Goal: Obtain resource: Obtain resource

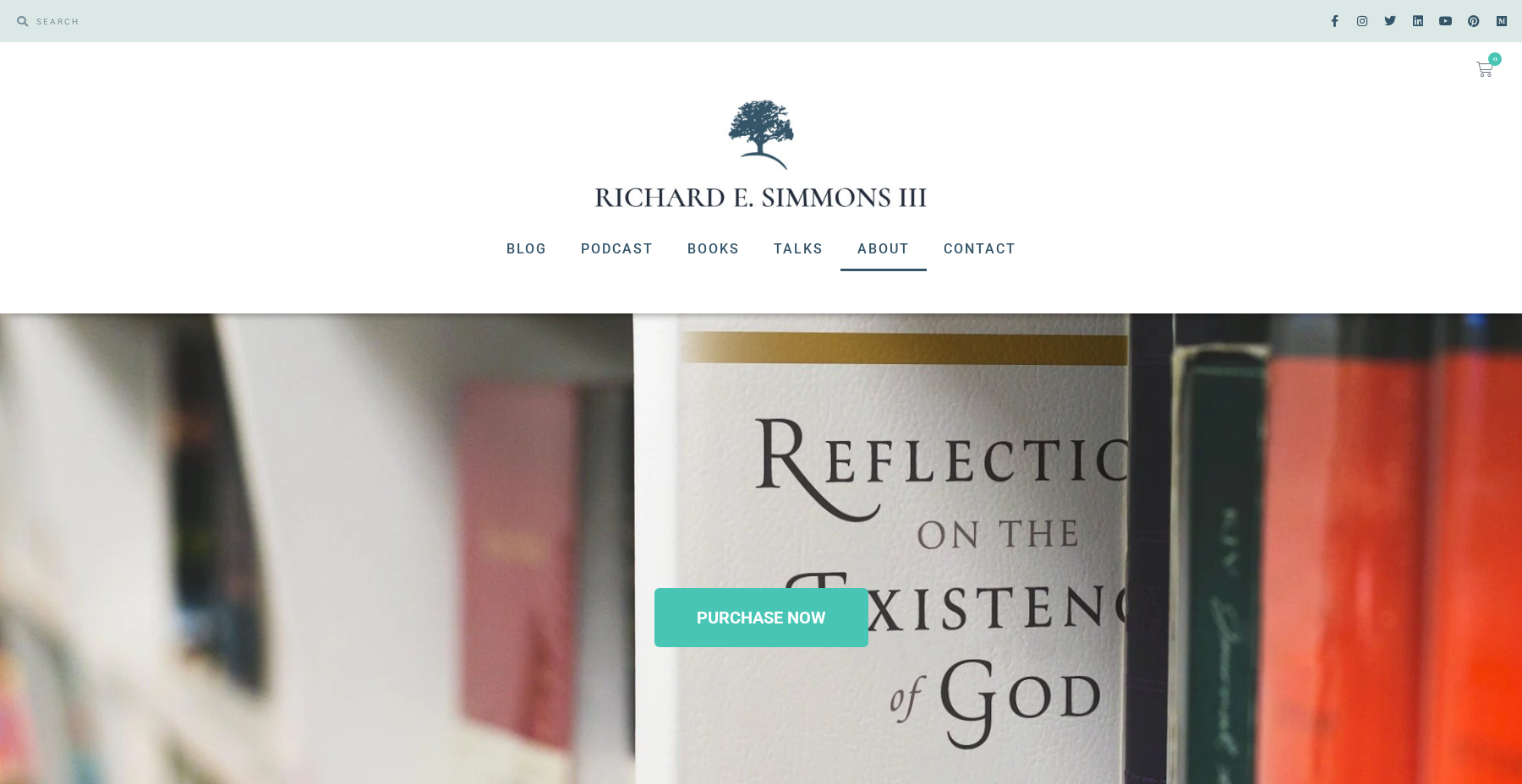
click at [888, 248] on link "About" at bounding box center [882, 249] width 86 height 44
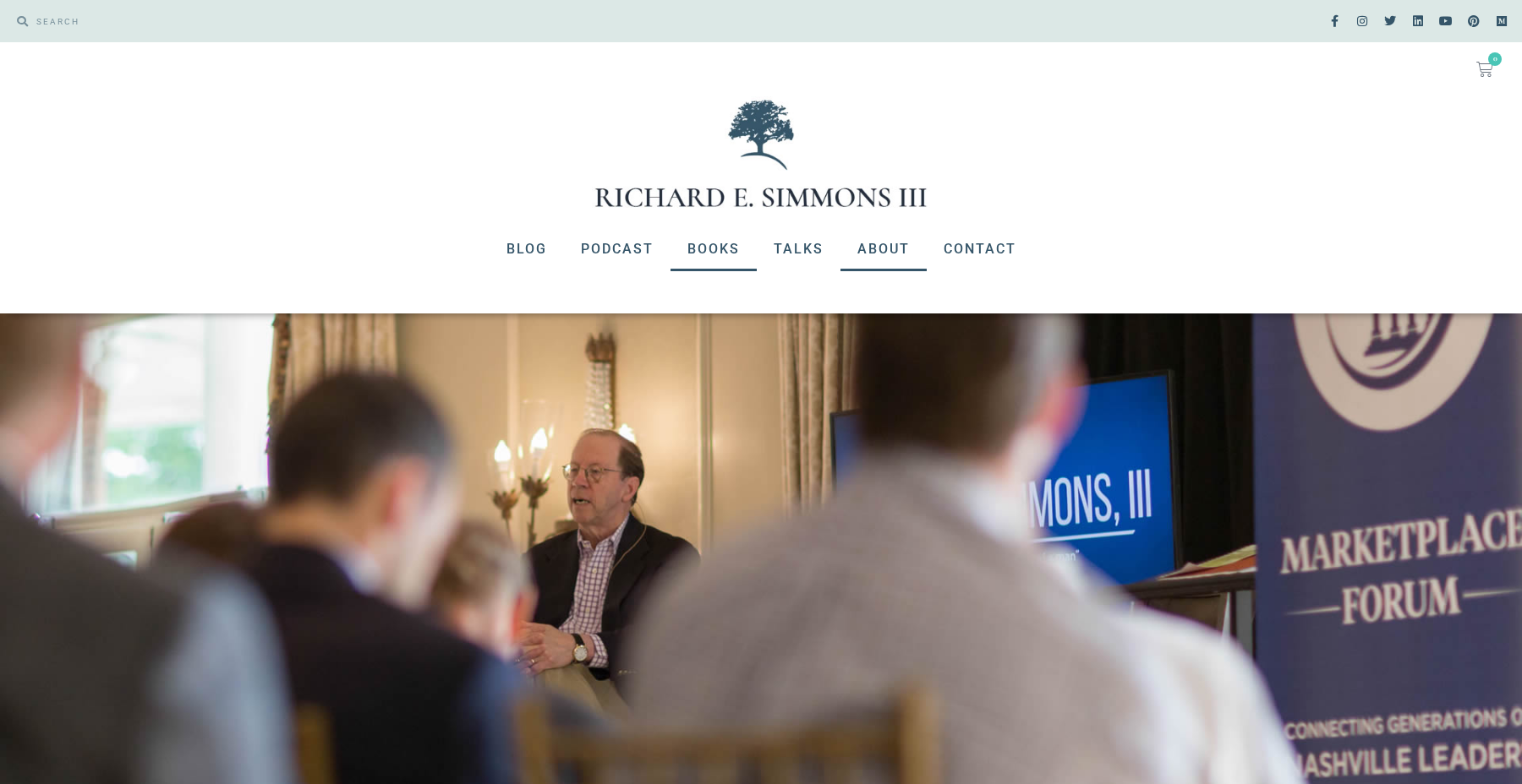
click at [728, 245] on link "Books" at bounding box center [713, 249] width 86 height 44
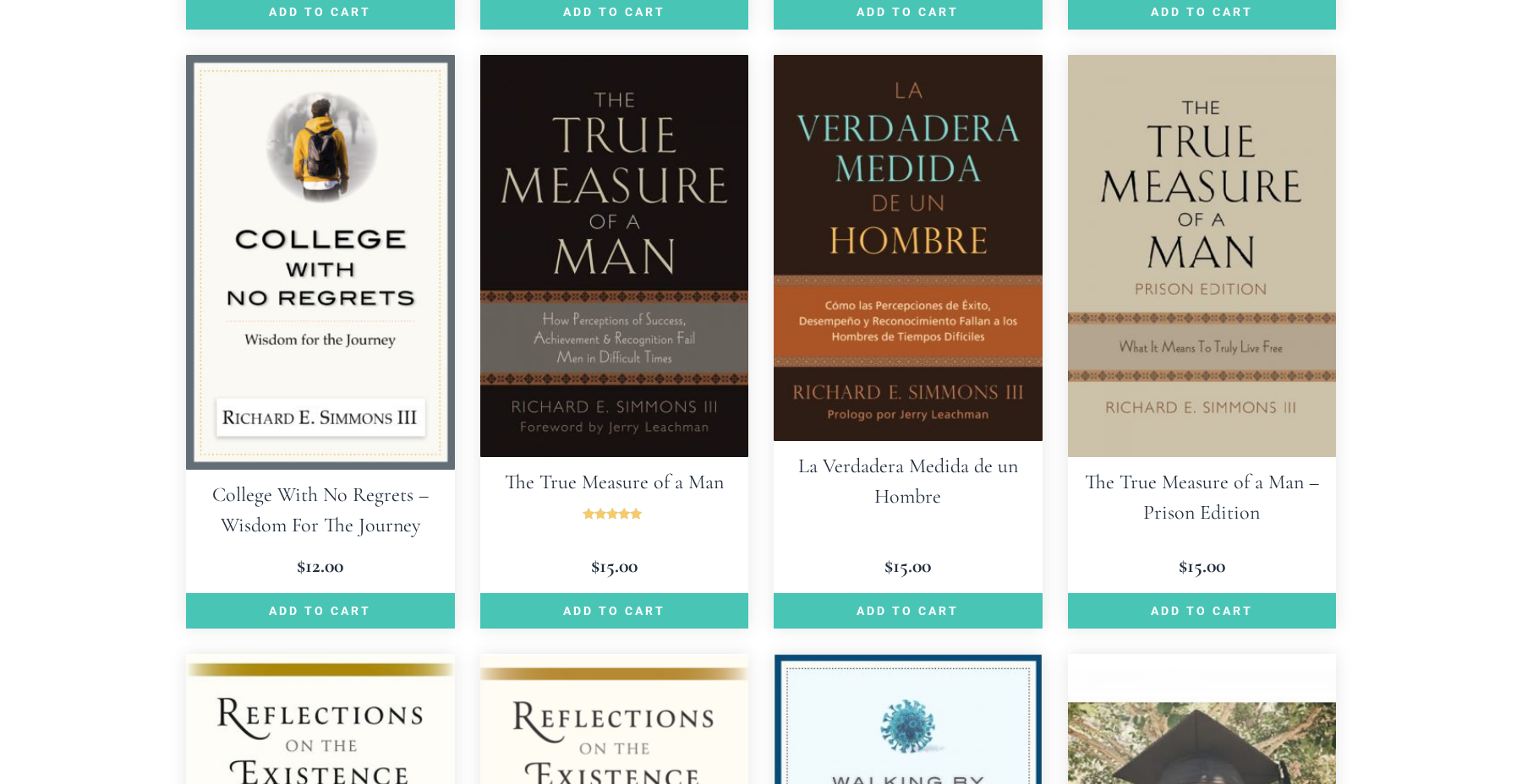
scroll to position [1314, 0]
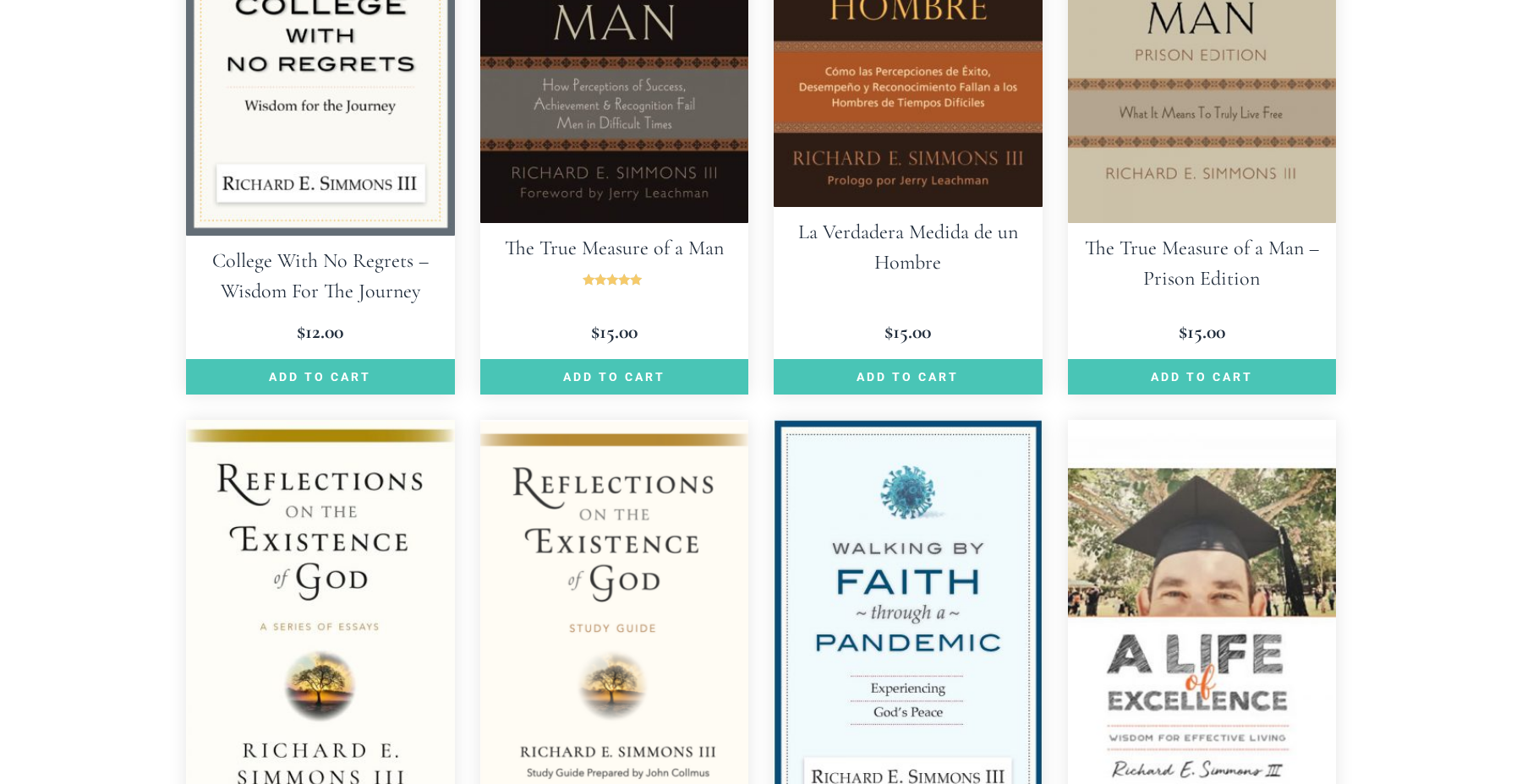
click at [645, 122] on img at bounding box center [614, 22] width 269 height 402
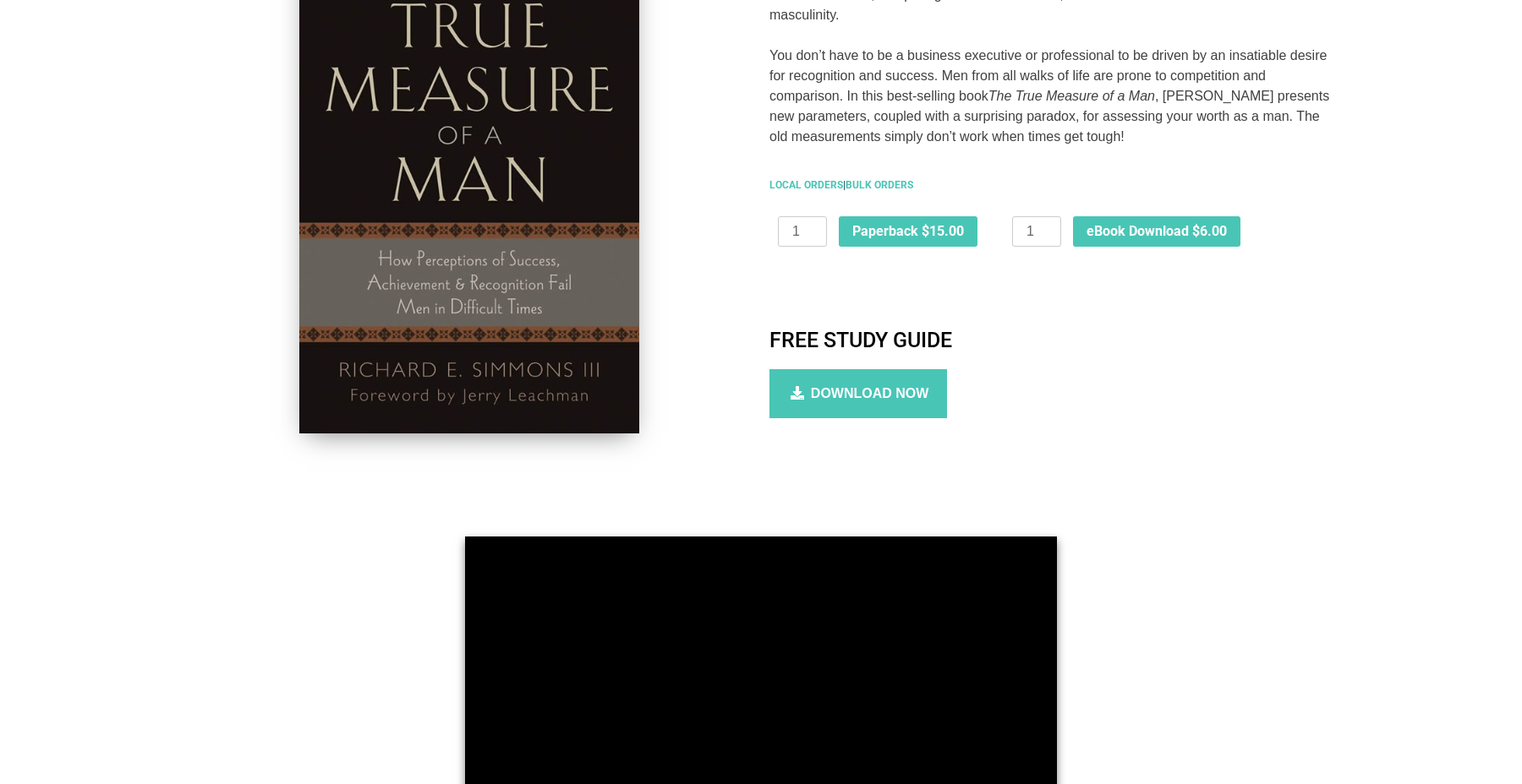
scroll to position [469, 0]
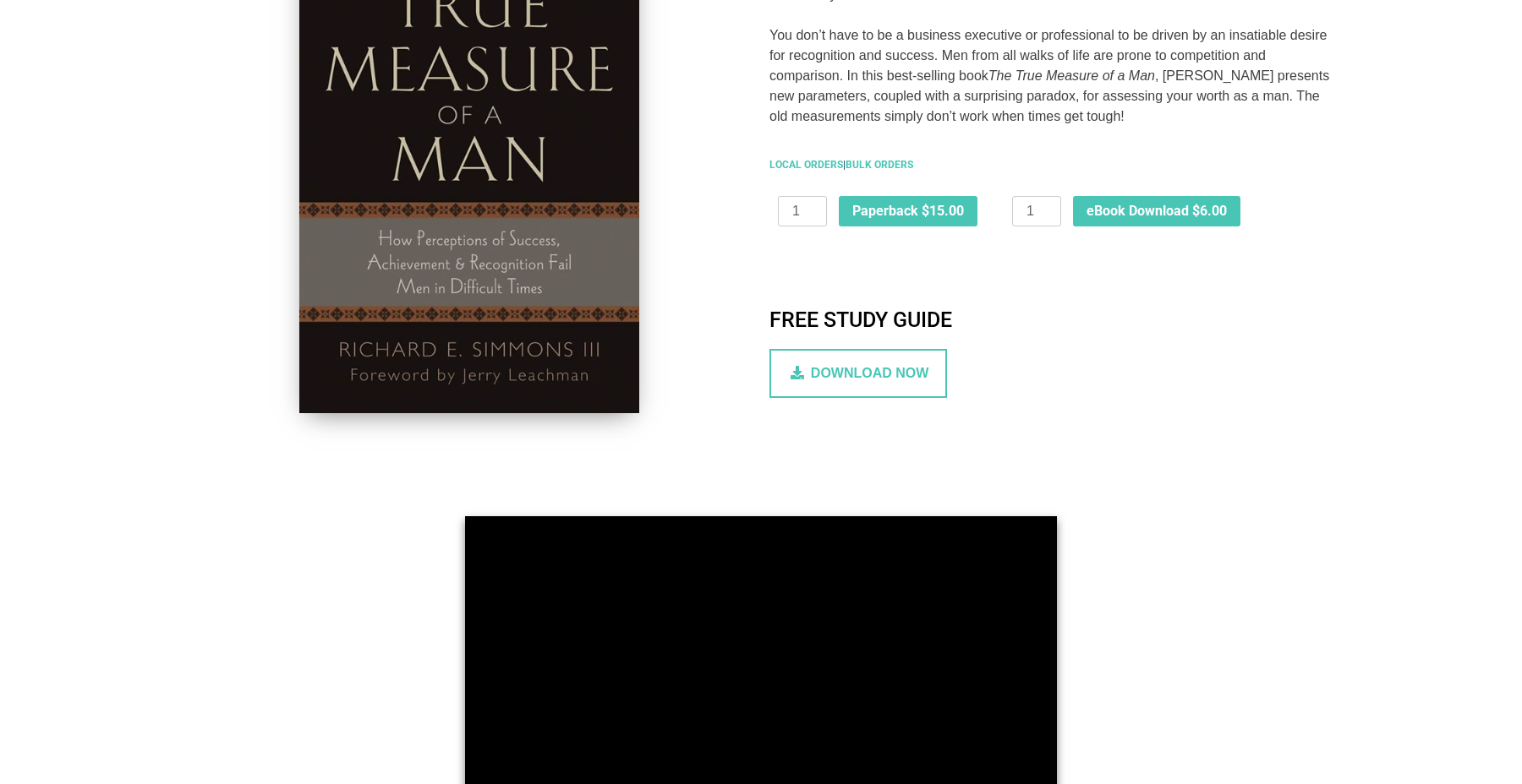
click at [867, 377] on span "DOWNLOAD NOW" at bounding box center [869, 374] width 118 height 16
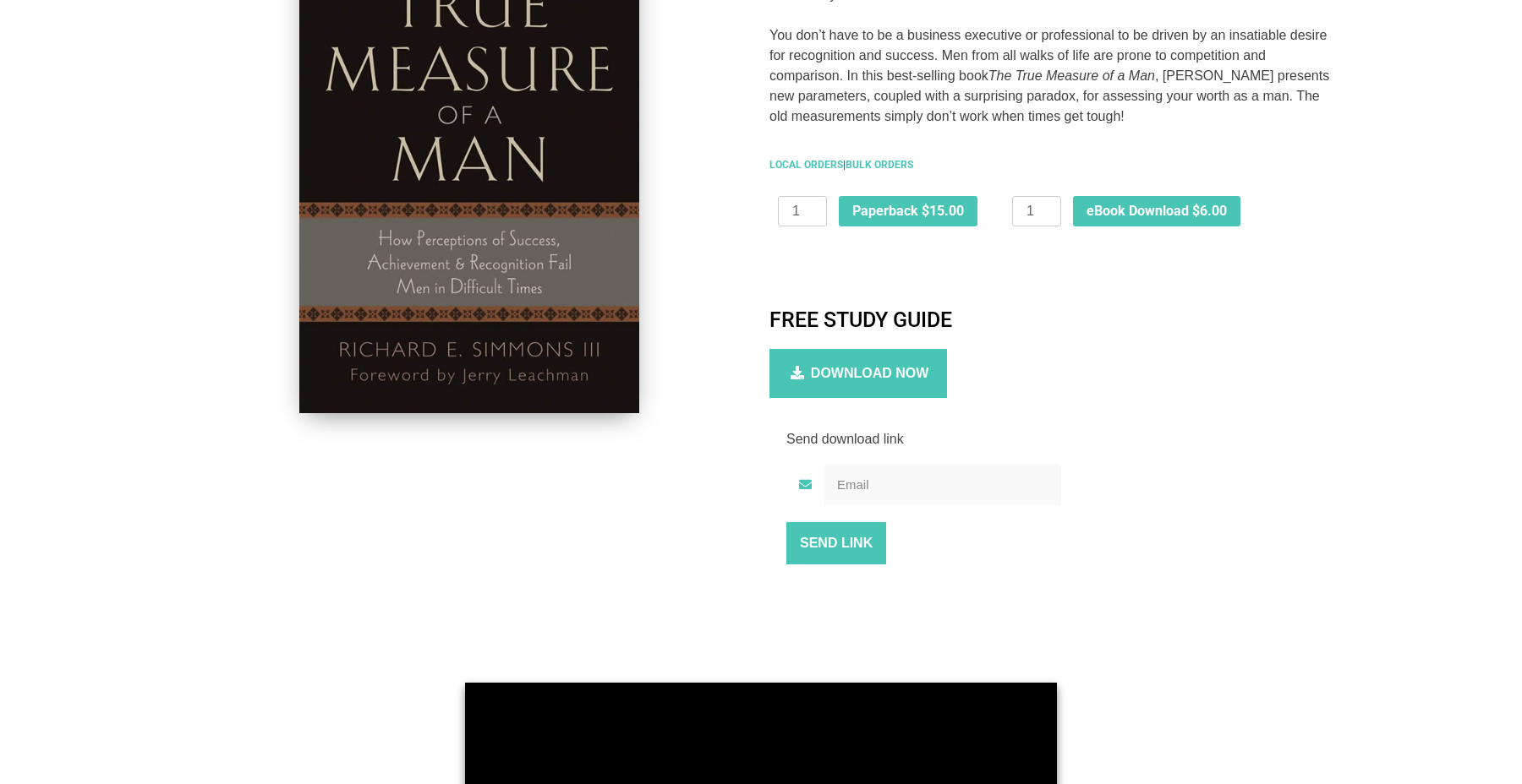
click at [871, 487] on input "email" at bounding box center [942, 485] width 237 height 42
type input "rdbrmurray@verizon.net"
click at [786, 522] on input "SEND LINK" at bounding box center [836, 543] width 100 height 42
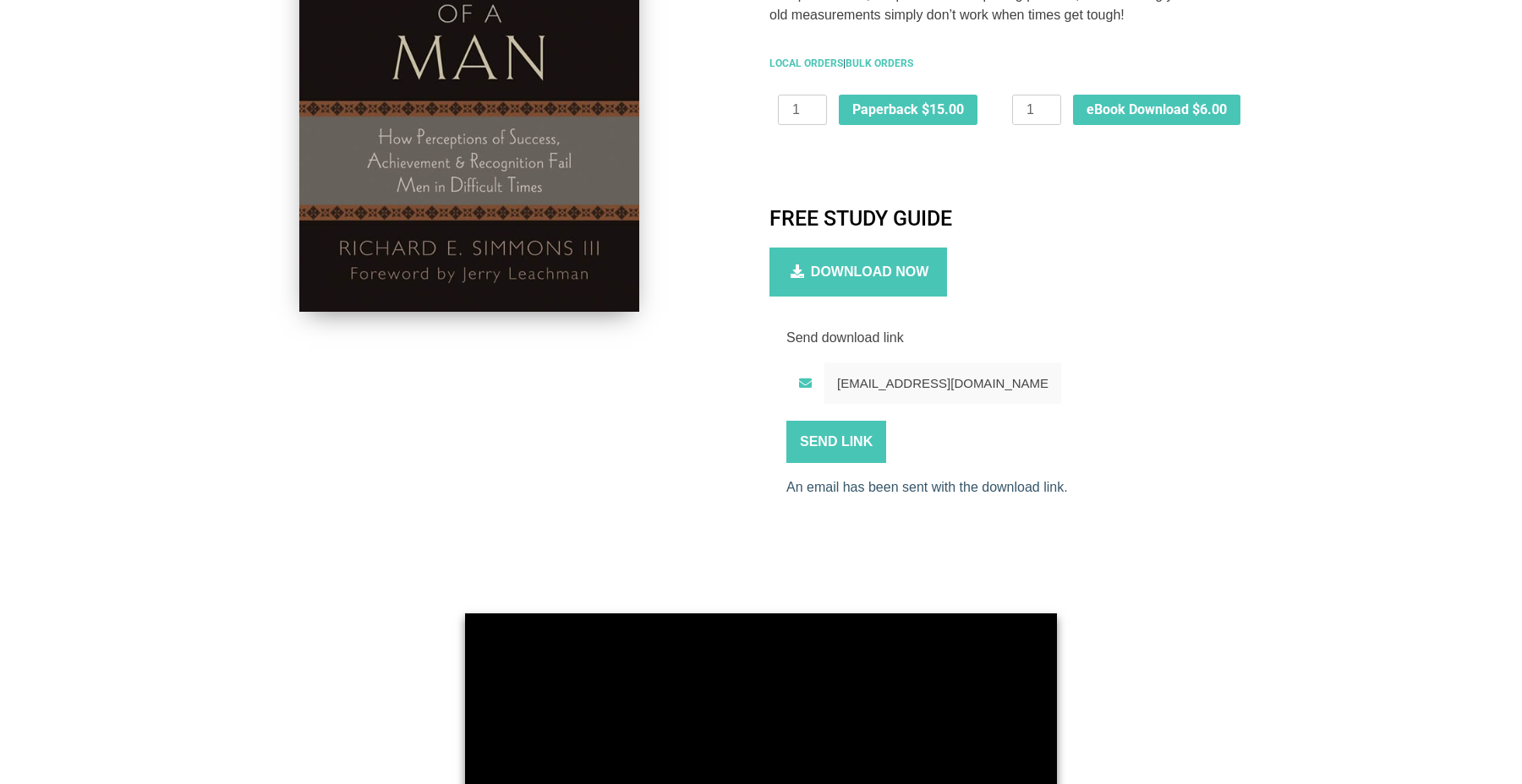
scroll to position [750, 0]
